Goal: Navigation & Orientation: Find specific page/section

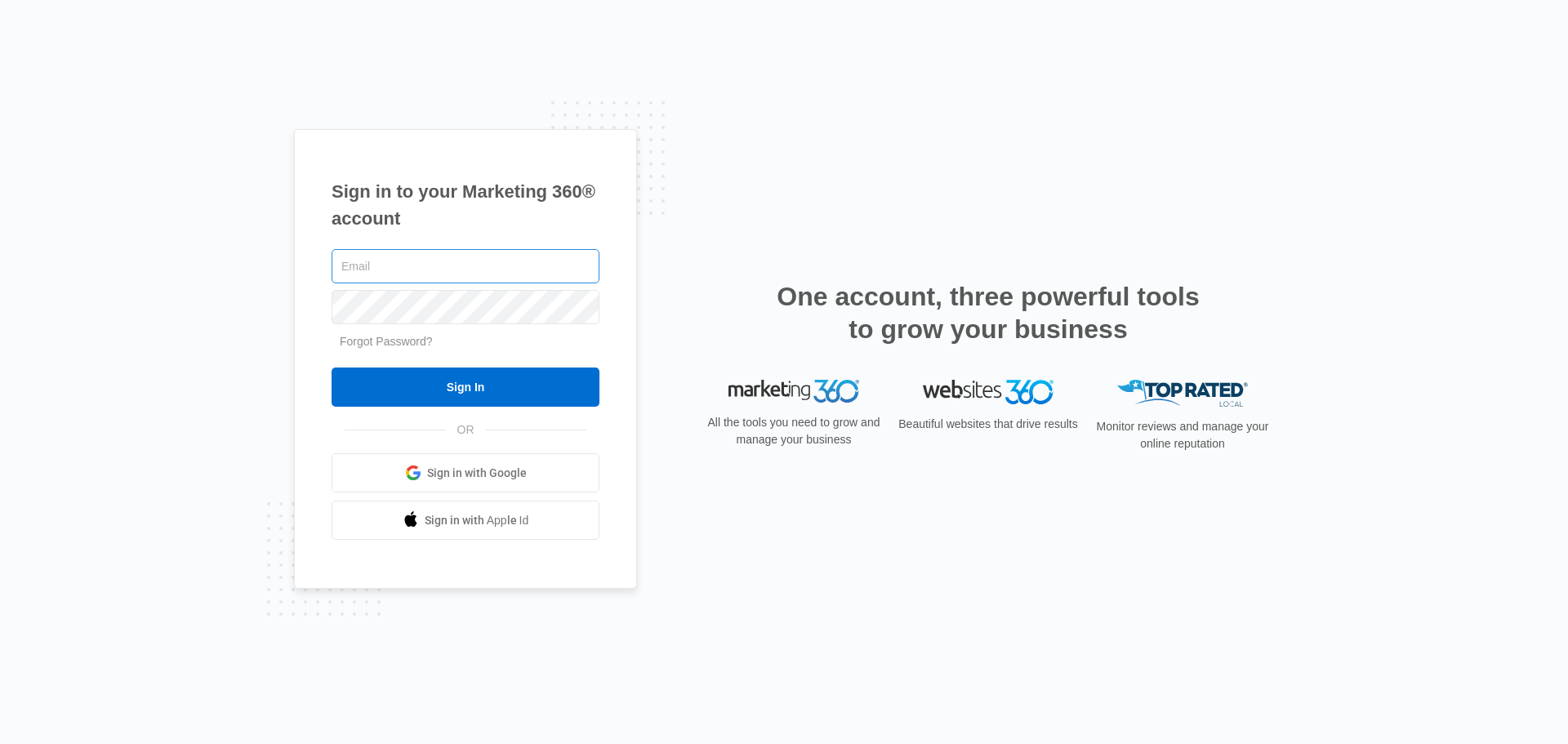
click at [551, 274] on input "text" at bounding box center [465, 266] width 268 height 35
type input "[EMAIL_ADDRESS][DOMAIN_NAME]"
click at [331, 368] on input "Sign In" at bounding box center [465, 387] width 268 height 39
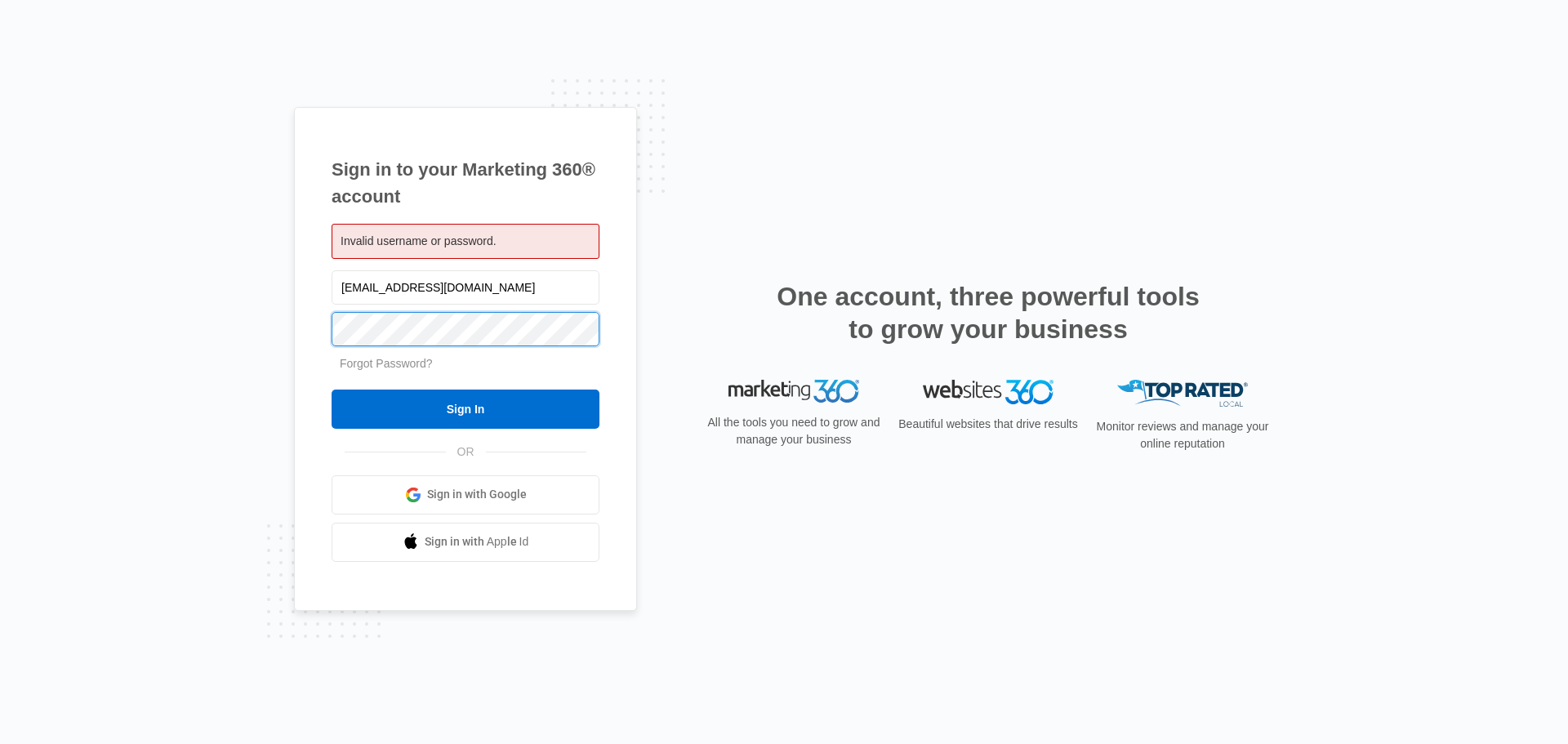
click at [331, 389] on input "Sign In" at bounding box center [465, 409] width 268 height 39
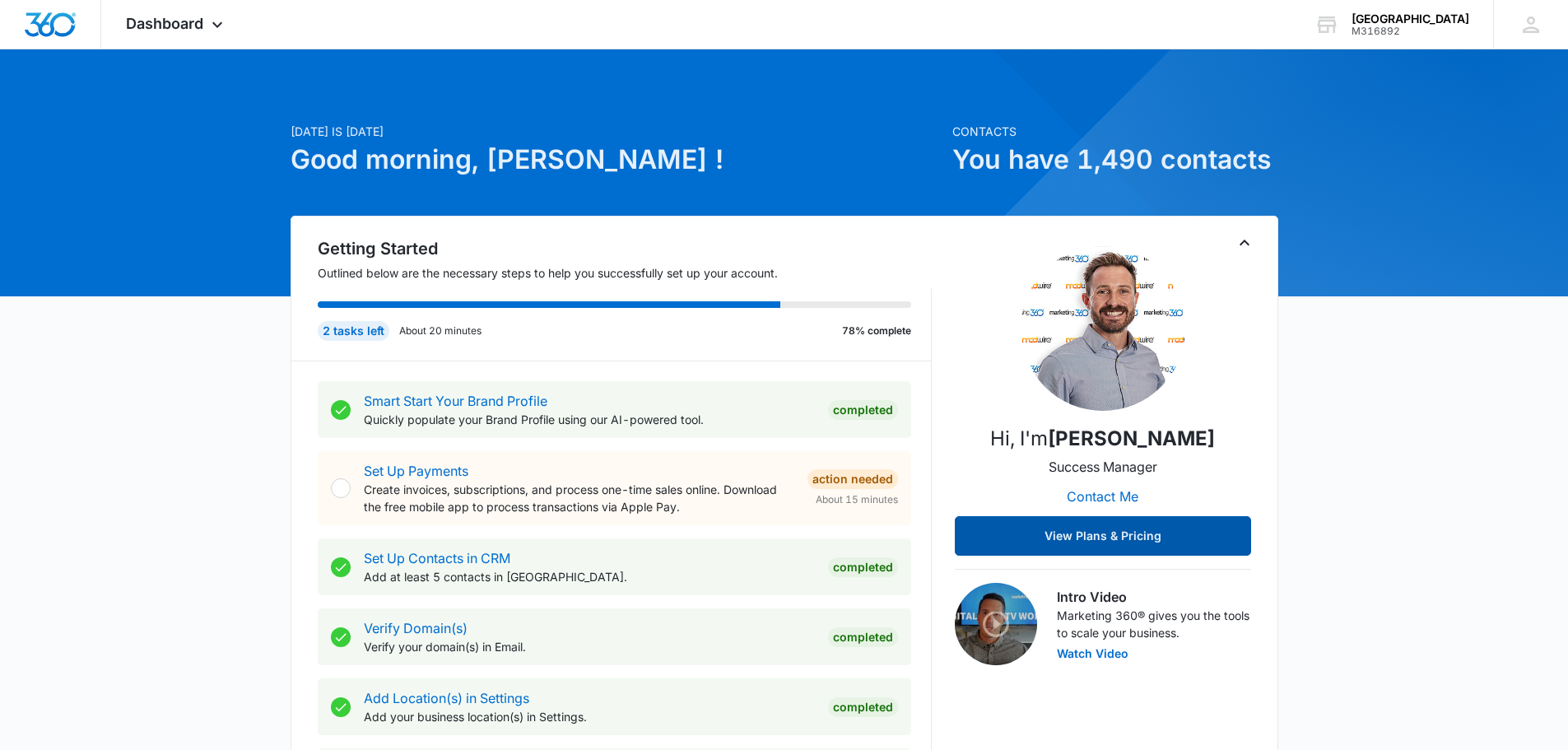
click at [1215, 533] on button "View Plans & Pricing" at bounding box center [1103, 536] width 296 height 40
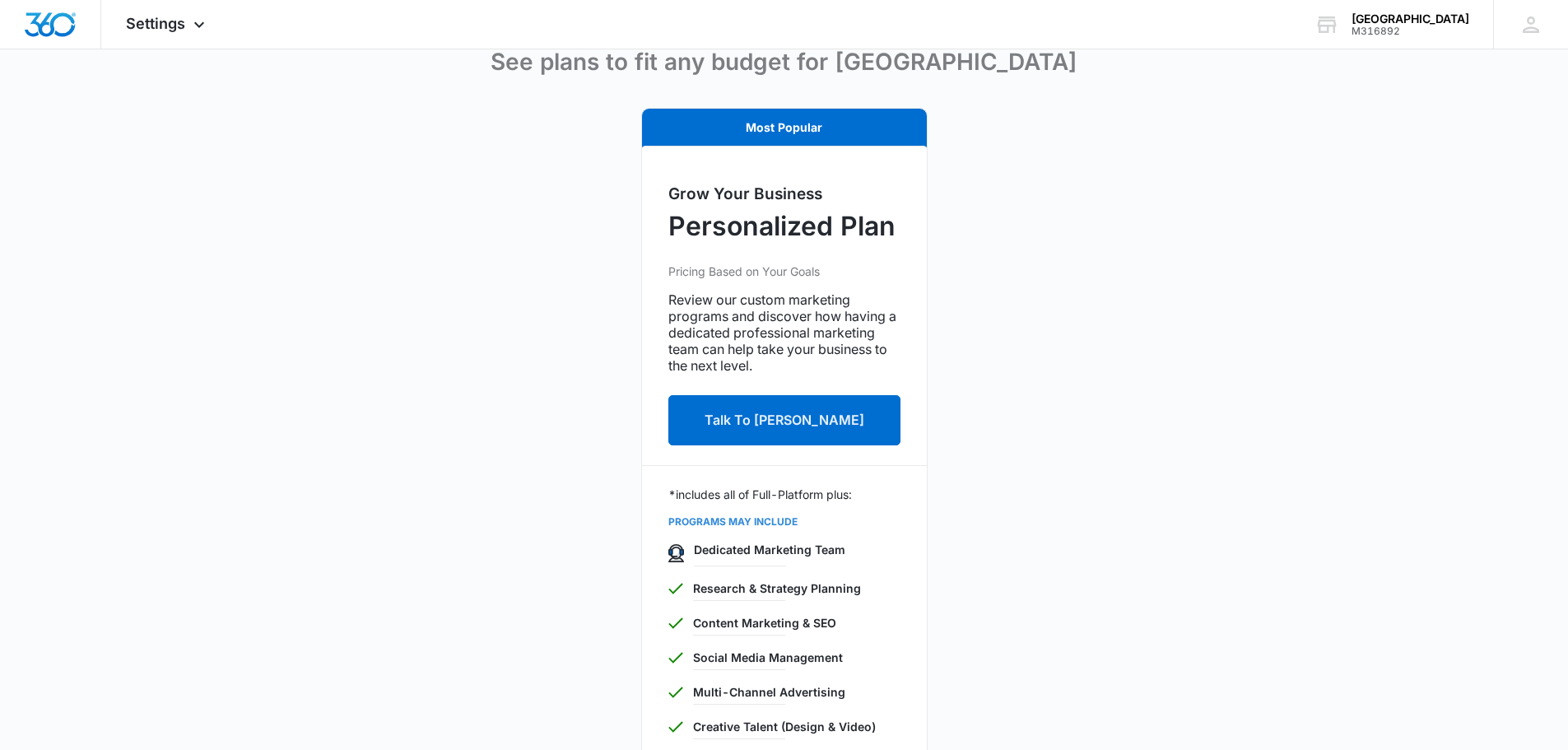
scroll to position [349, 0]
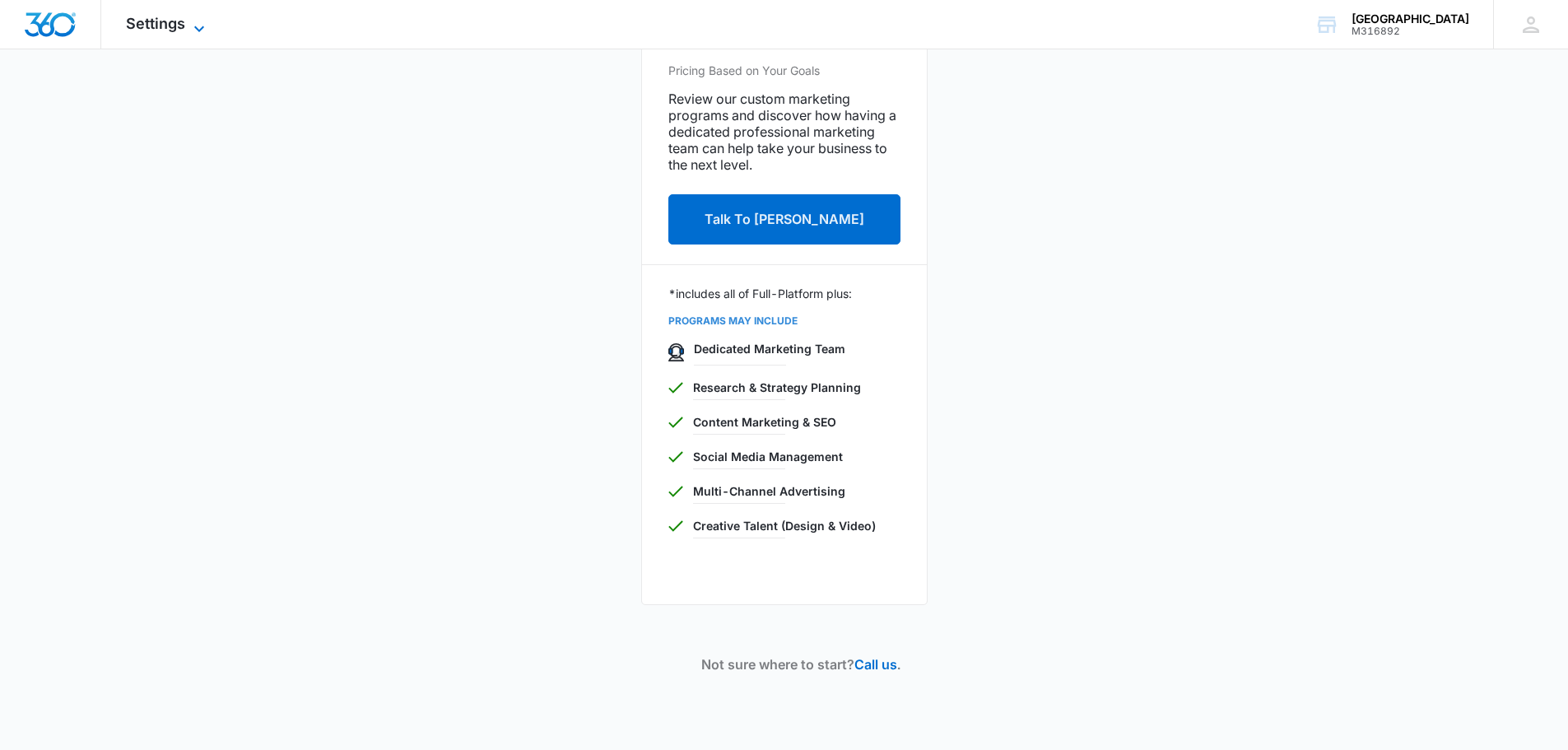
click at [165, 28] on span "Settings" at bounding box center [156, 24] width 59 height 17
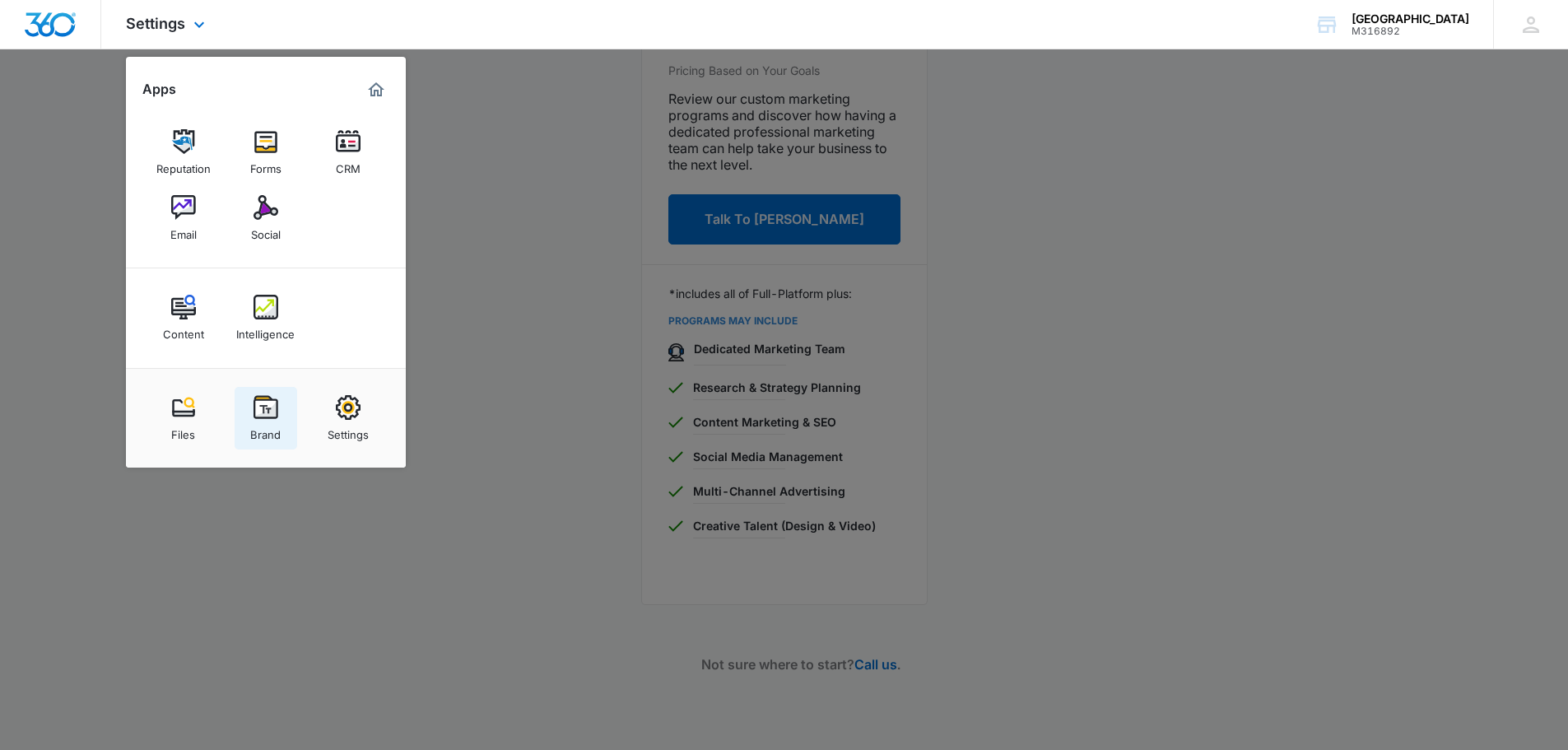
click at [275, 412] on img at bounding box center [266, 408] width 25 height 25
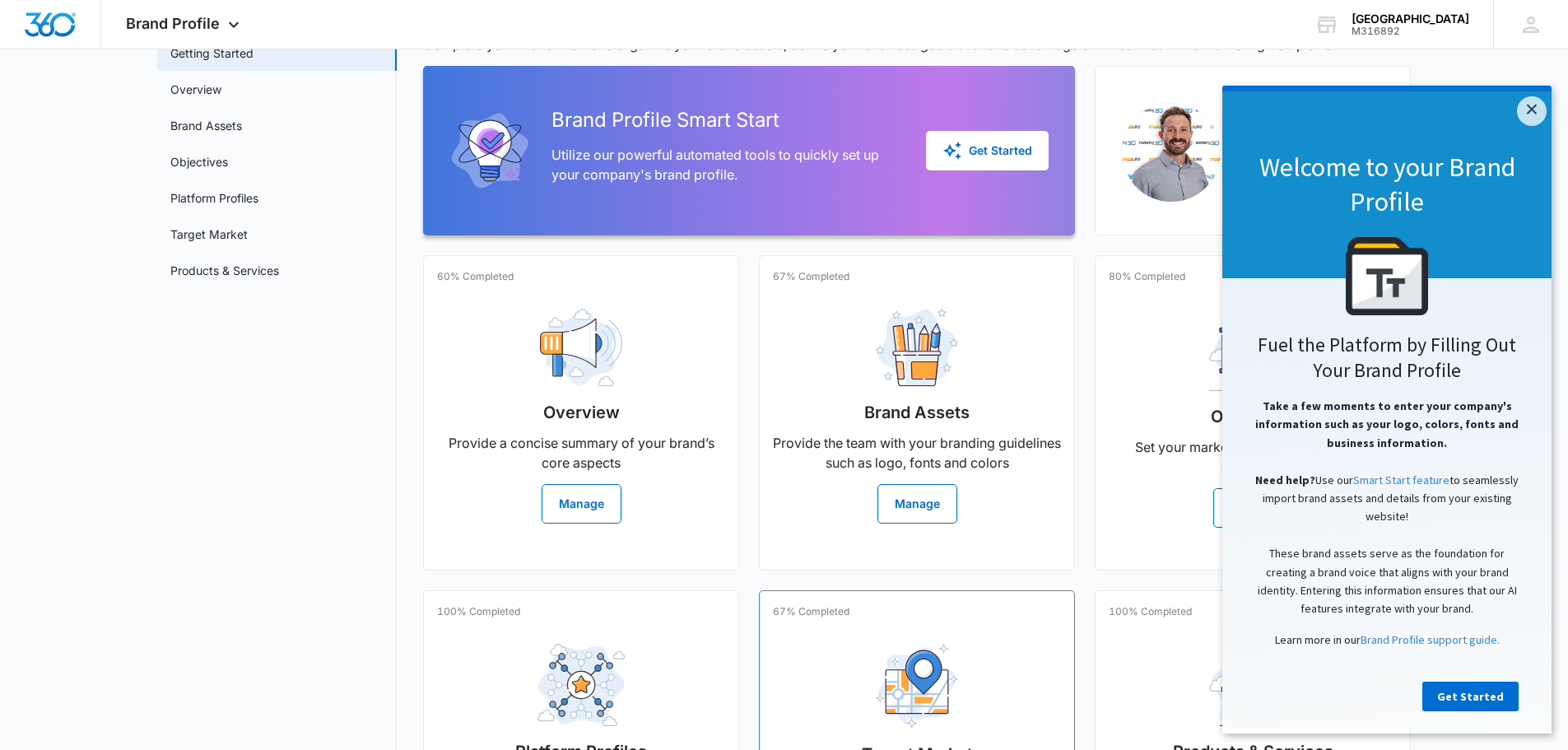
scroll to position [306, 0]
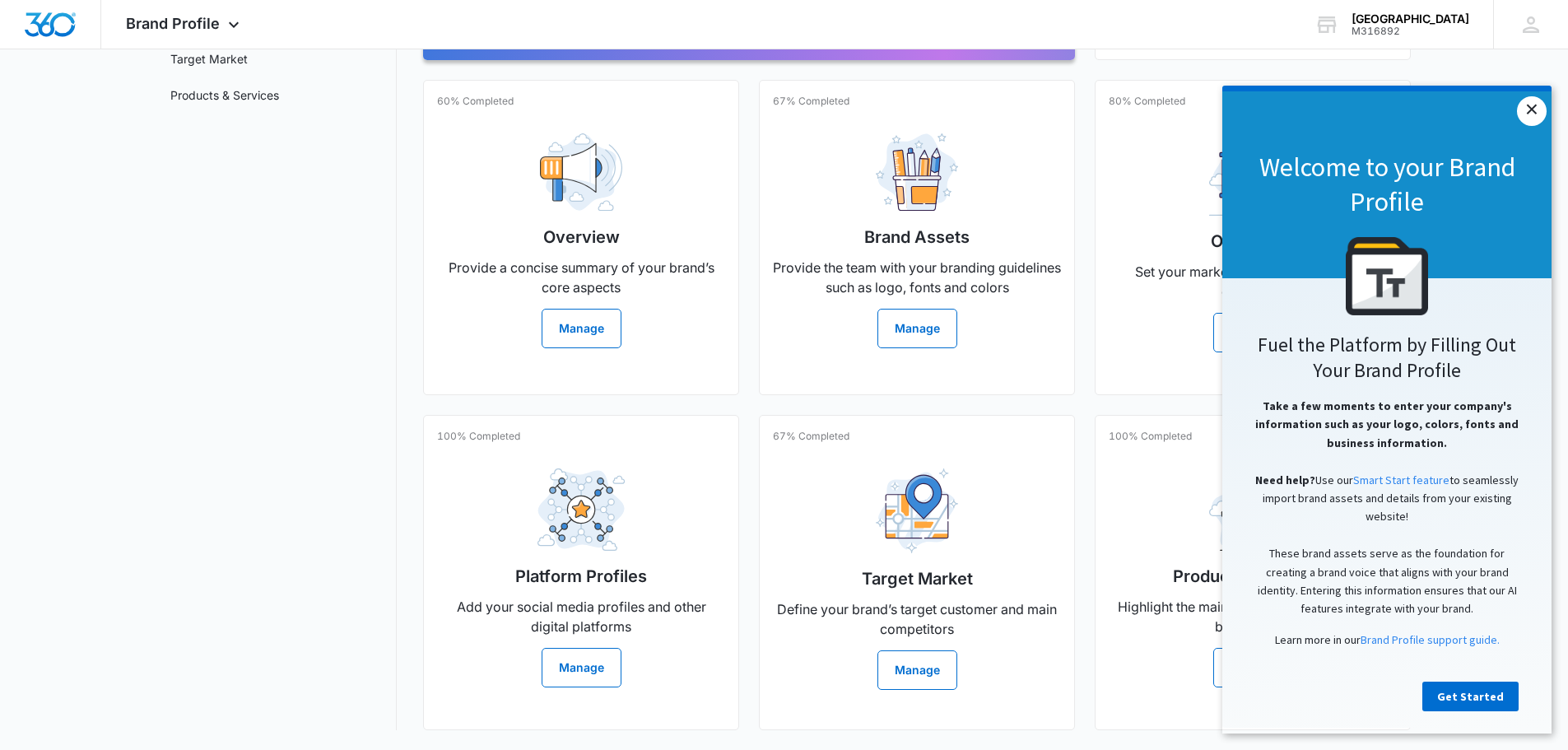
click at [1540, 105] on link "×" at bounding box center [1531, 110] width 29 height 29
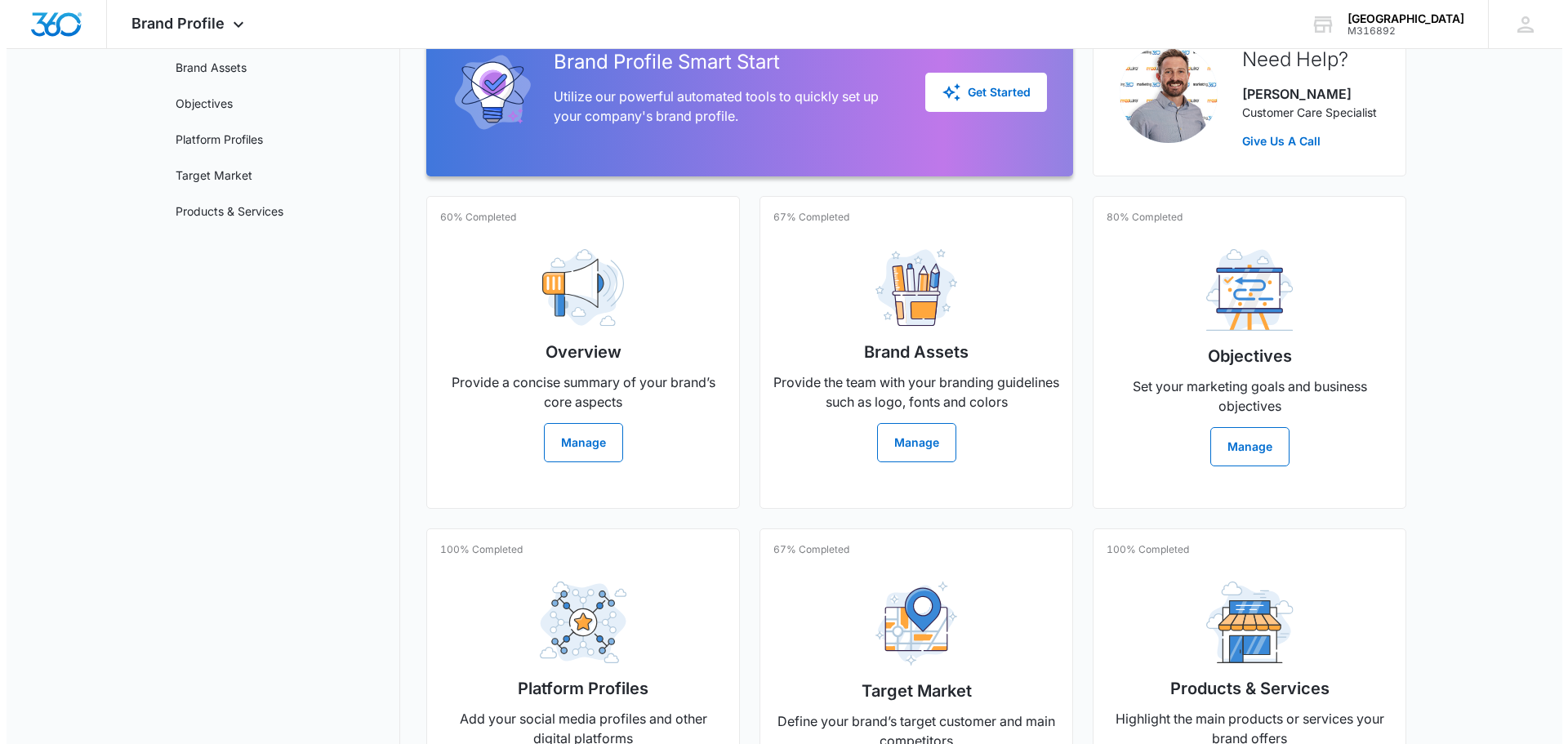
scroll to position [0, 0]
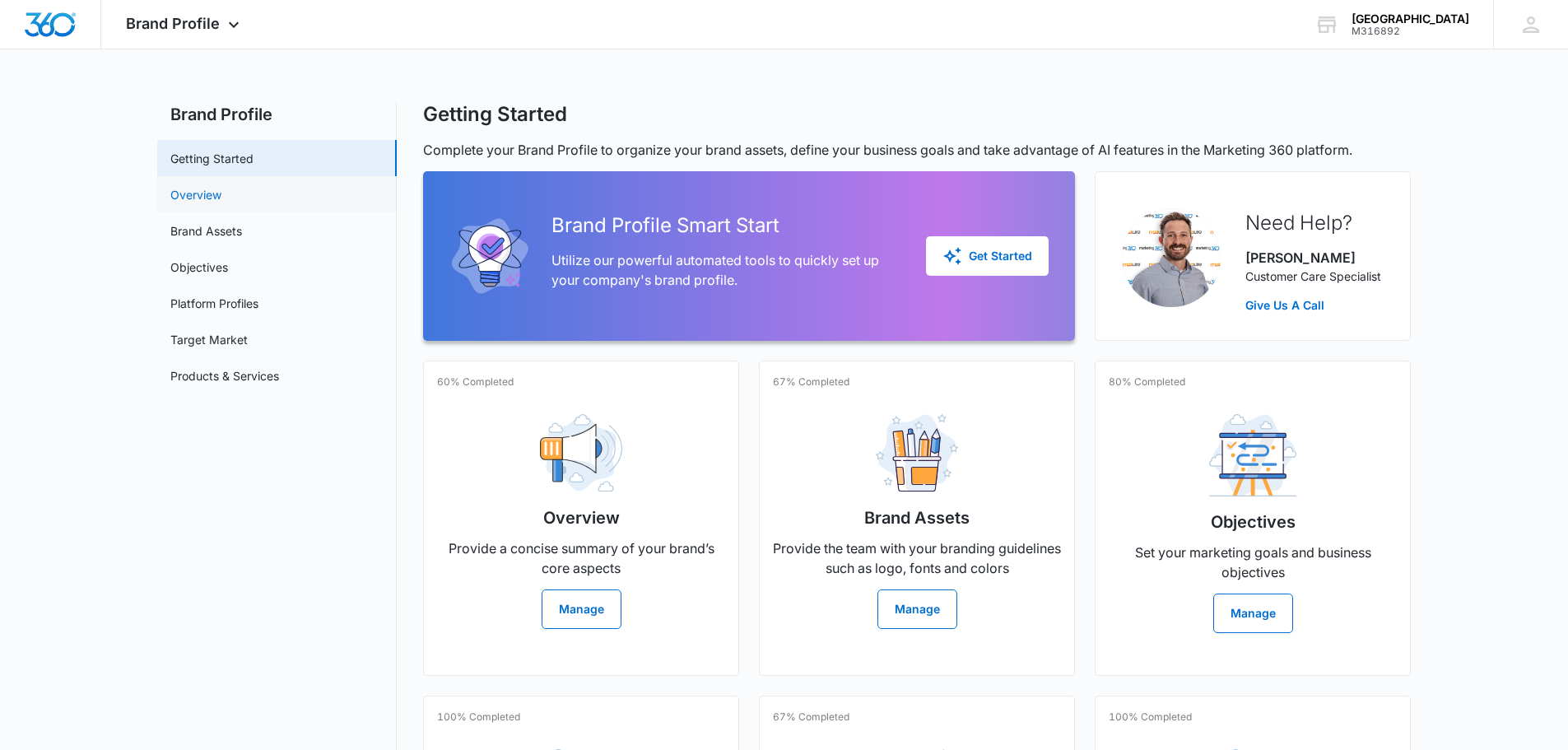
click at [222, 197] on link "Overview" at bounding box center [196, 194] width 51 height 17
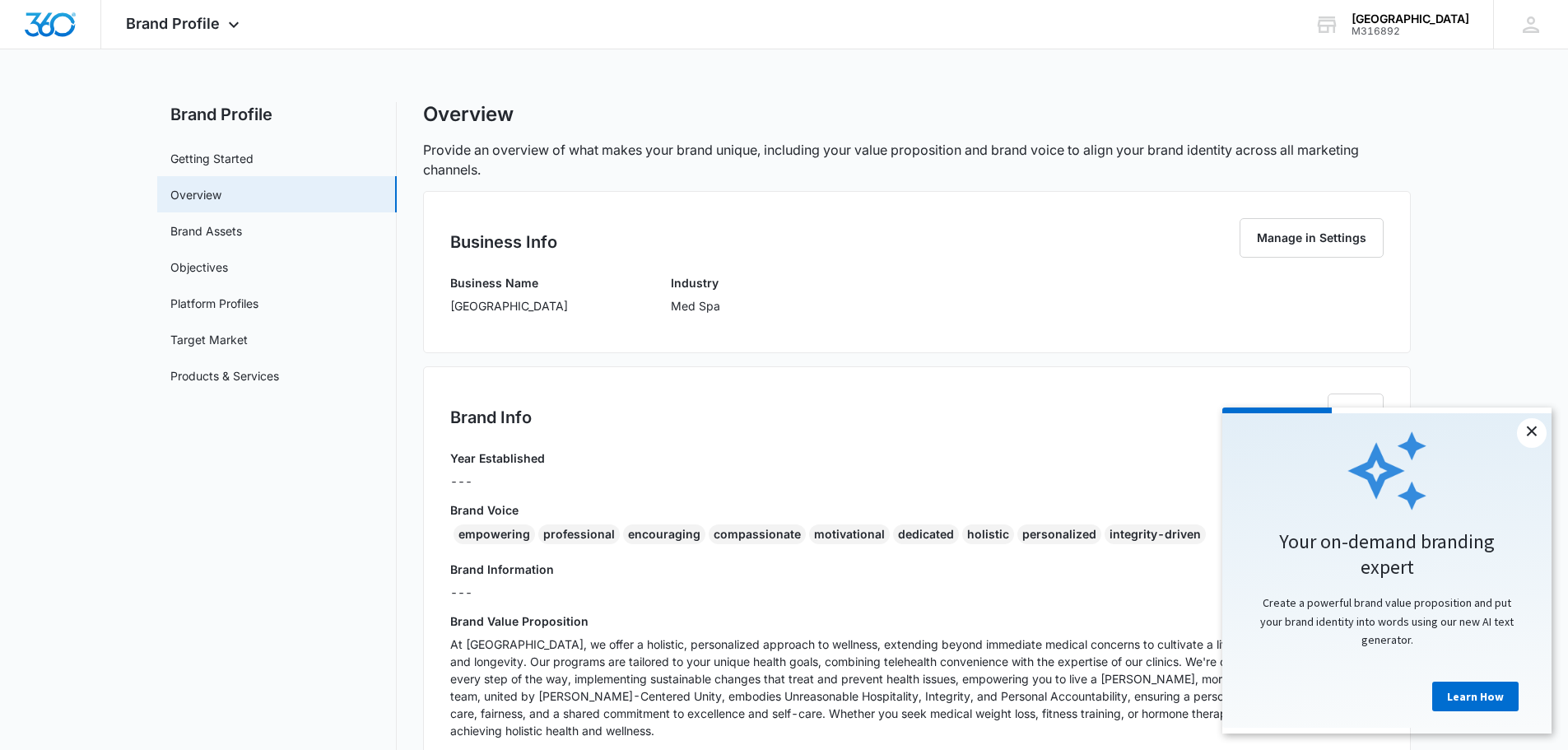
click at [1520, 432] on link "×" at bounding box center [1531, 432] width 29 height 29
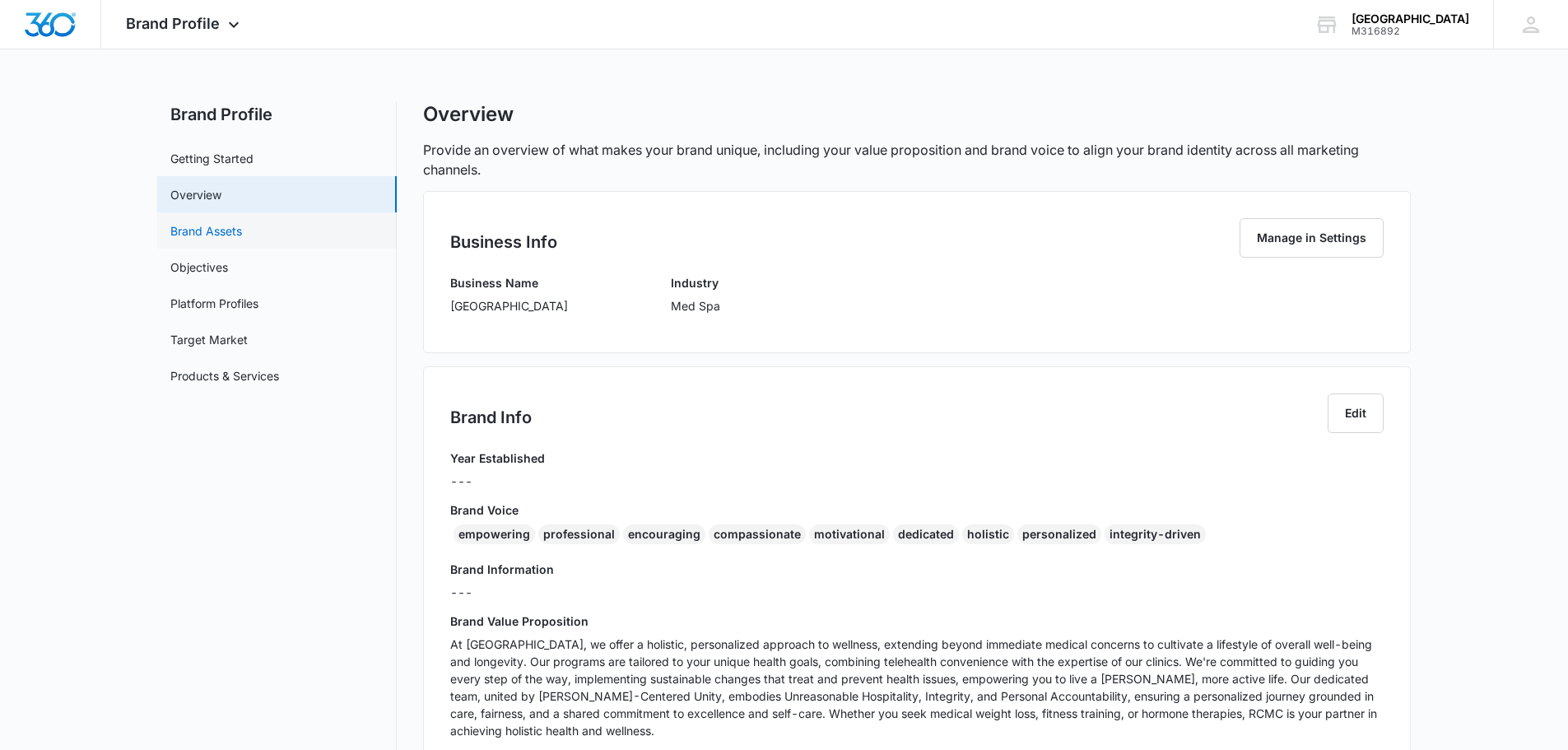
click at [242, 223] on link "Brand Assets" at bounding box center [207, 231] width 72 height 17
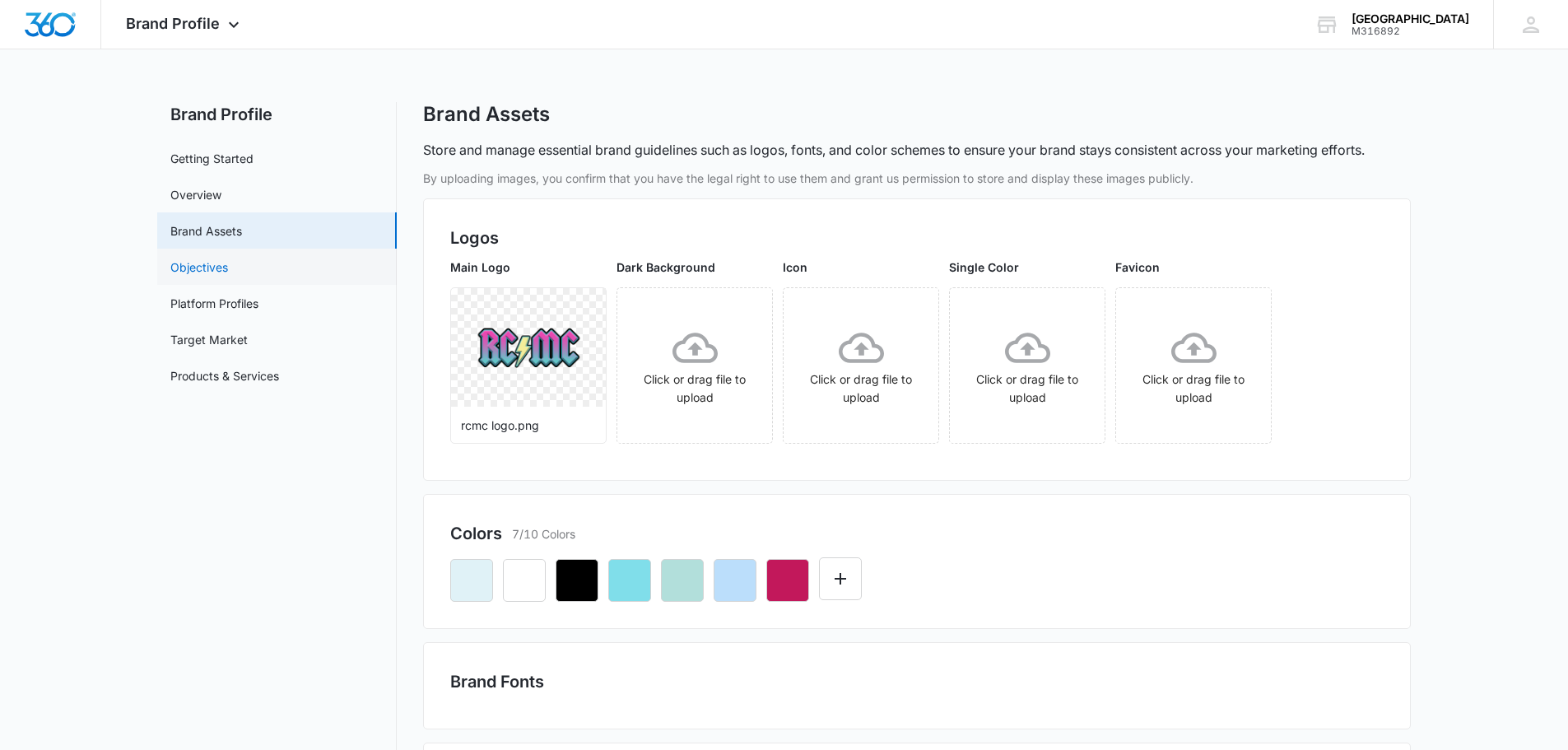
click at [228, 268] on link "Objectives" at bounding box center [199, 267] width 58 height 17
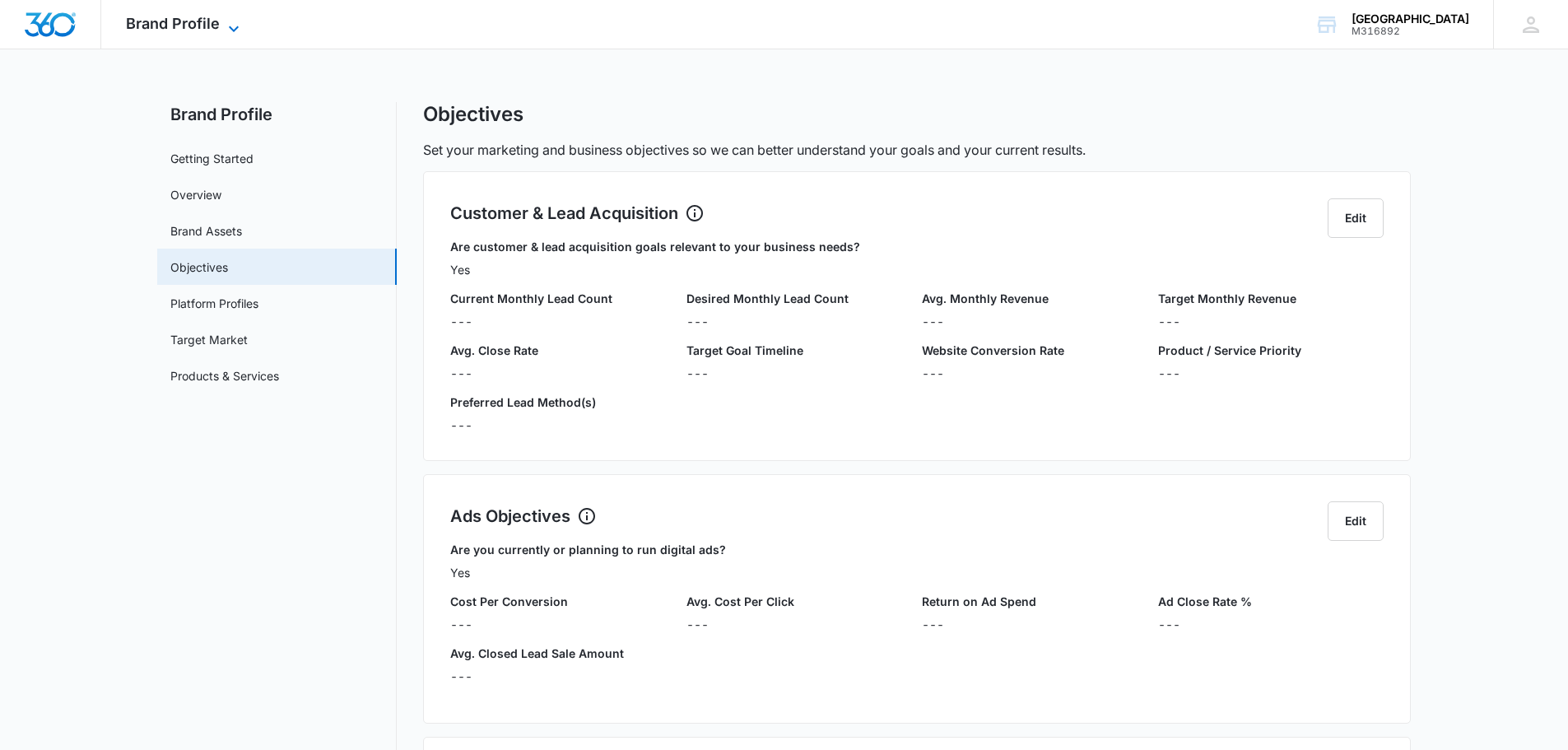
click at [225, 19] on icon at bounding box center [233, 28] width 20 height 20
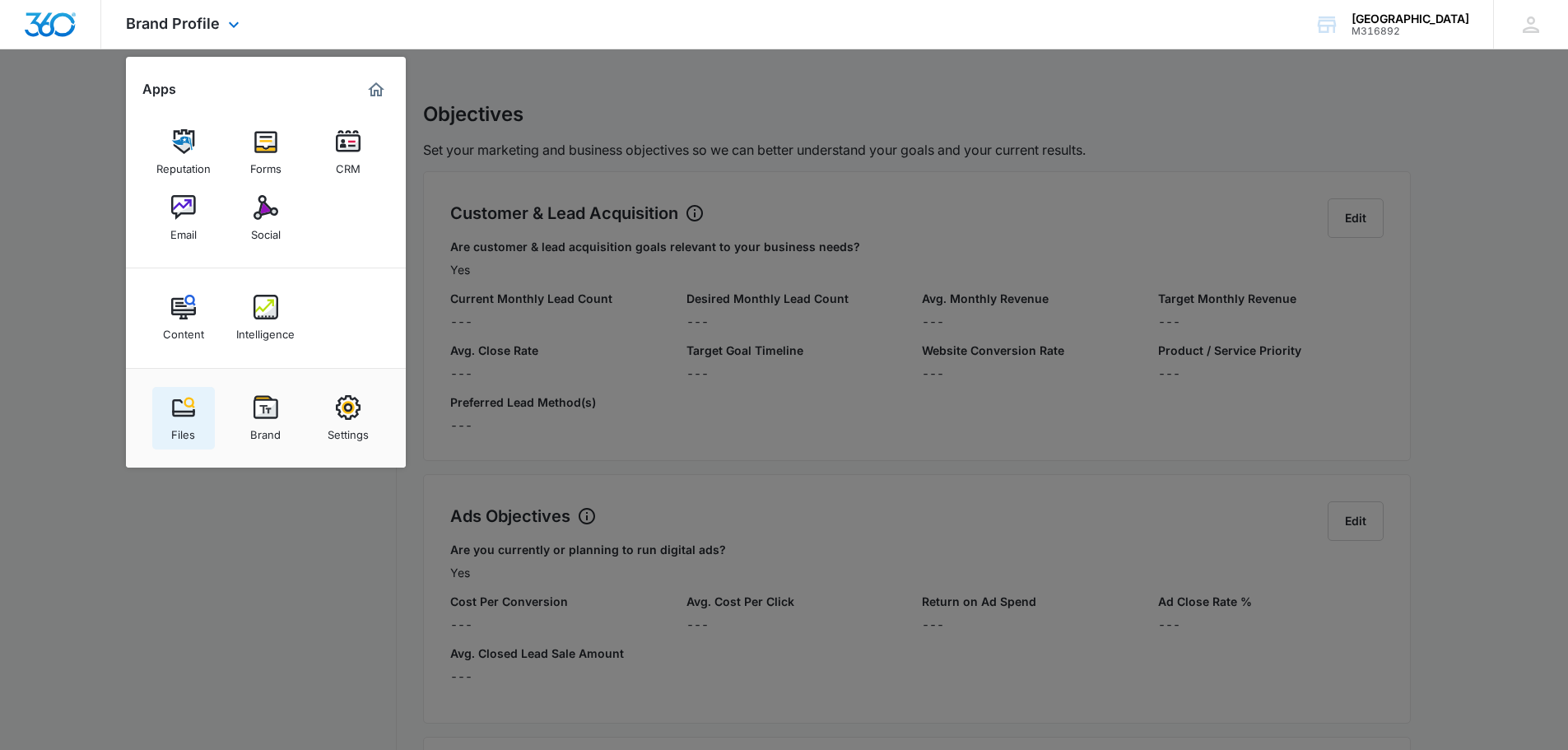
click at [194, 417] on img at bounding box center [184, 408] width 25 height 25
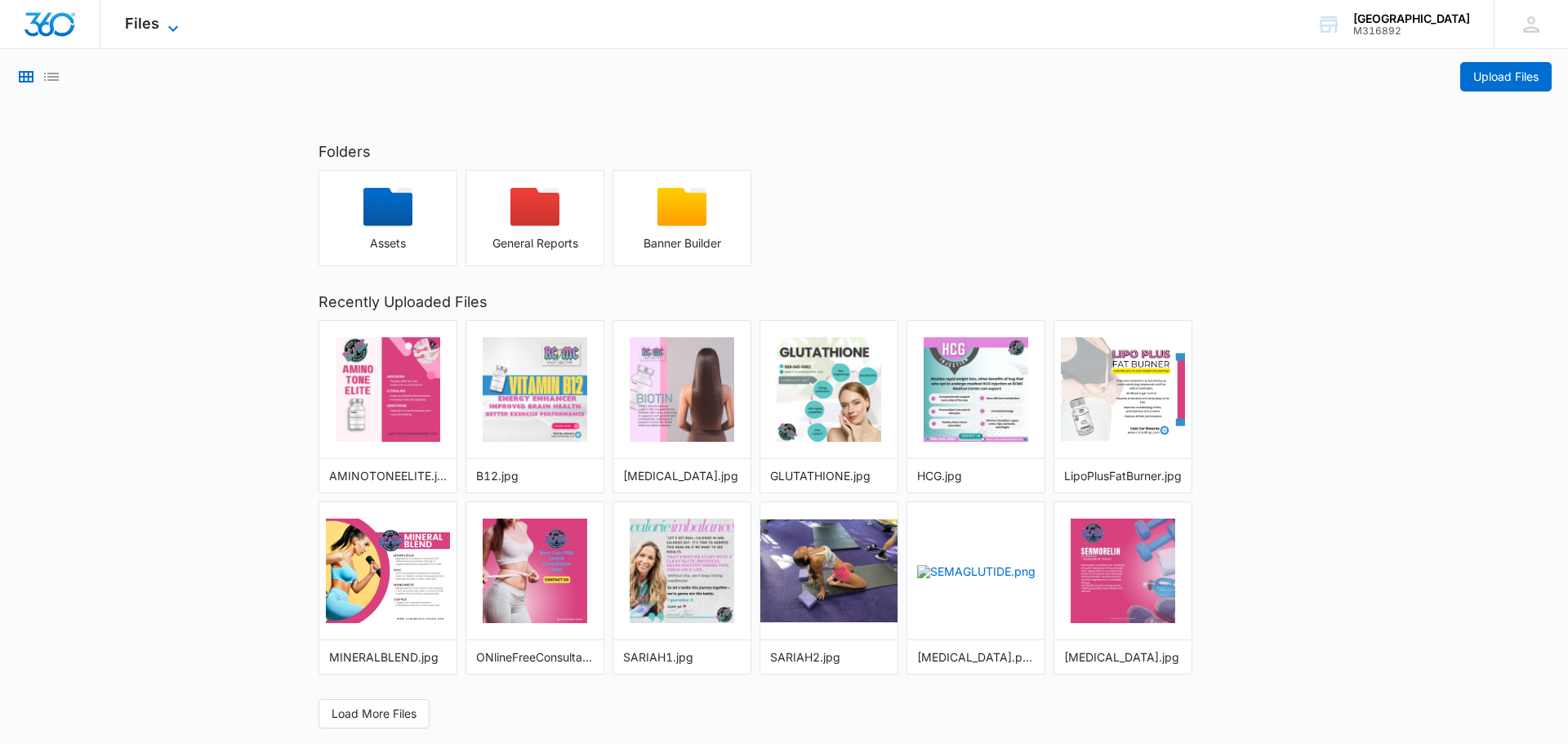
click at [173, 19] on icon at bounding box center [173, 28] width 20 height 20
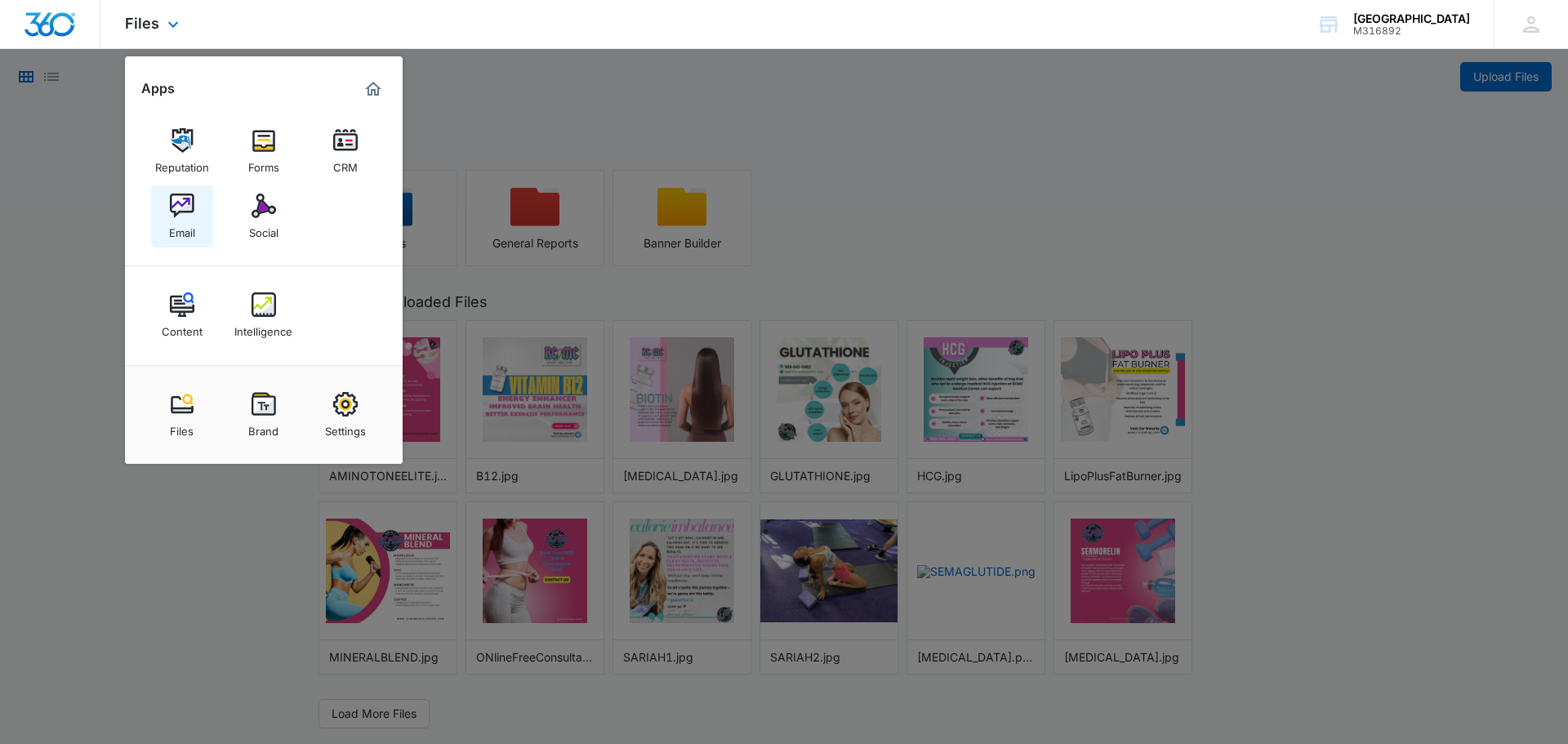
click at [189, 204] on img at bounding box center [182, 206] width 24 height 24
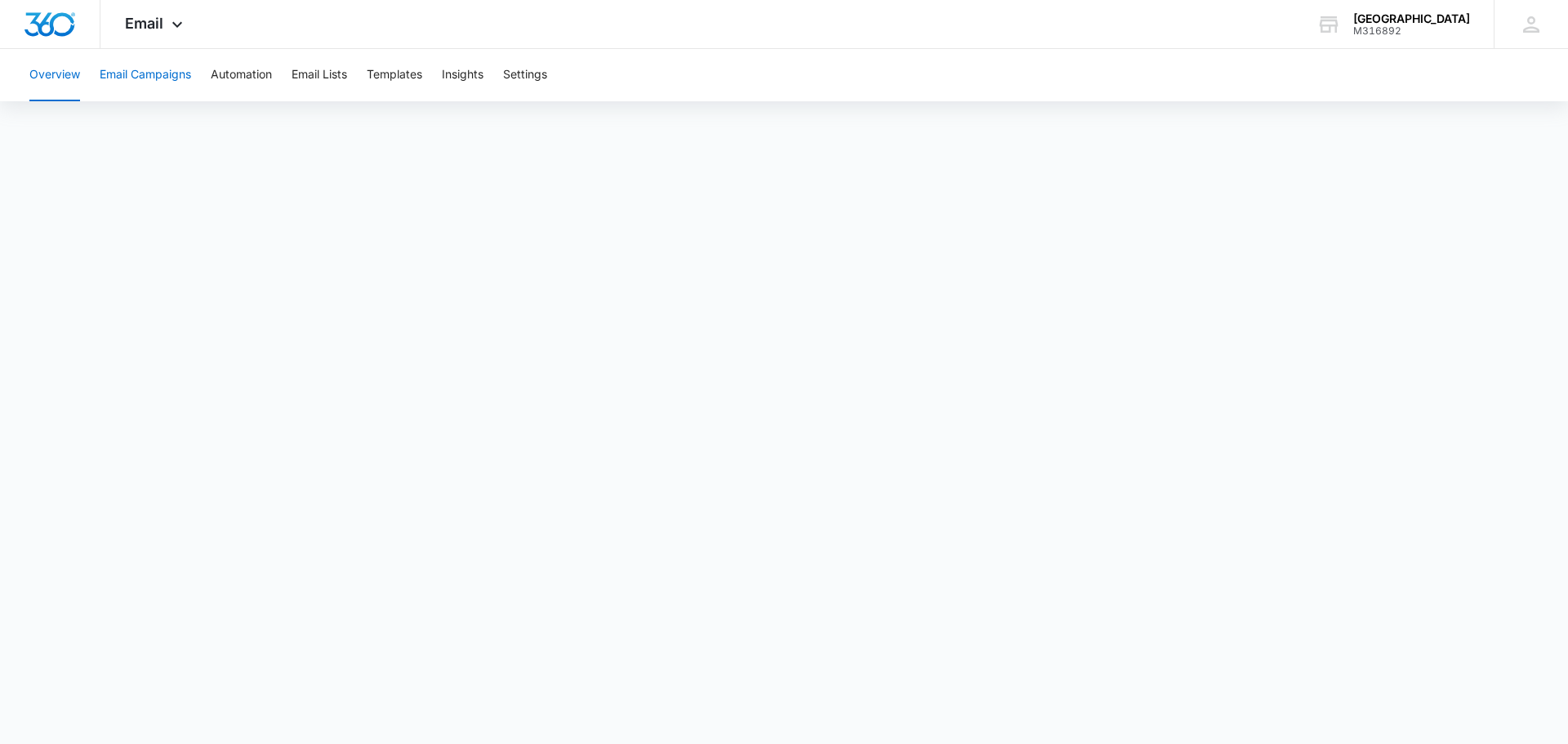
click at [176, 75] on button "Email Campaigns" at bounding box center [145, 75] width 92 height 52
click at [59, 75] on button "Overview" at bounding box center [54, 75] width 51 height 52
